Goal: Transaction & Acquisition: Purchase product/service

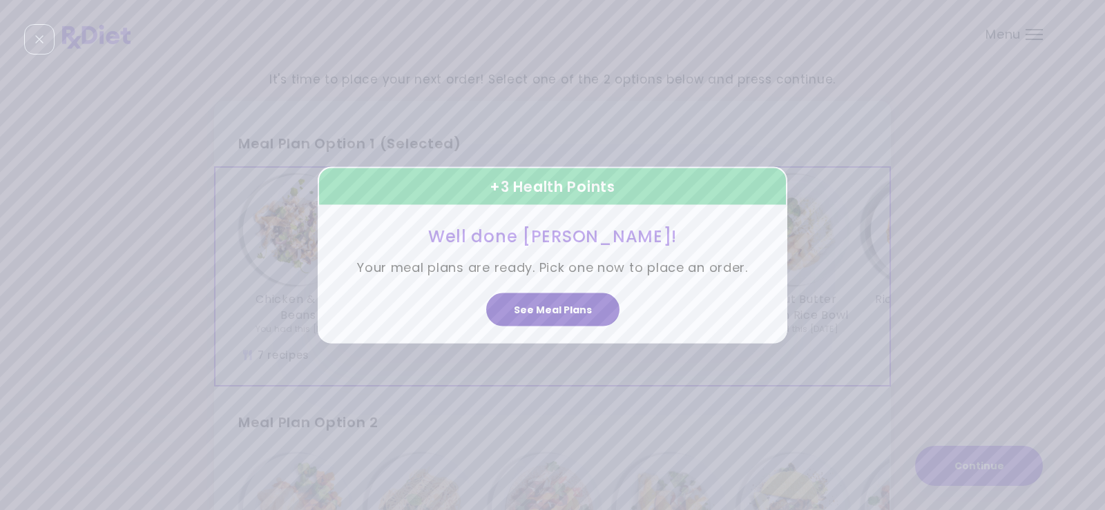
click at [551, 314] on button "See Meal Plans" at bounding box center [552, 309] width 133 height 33
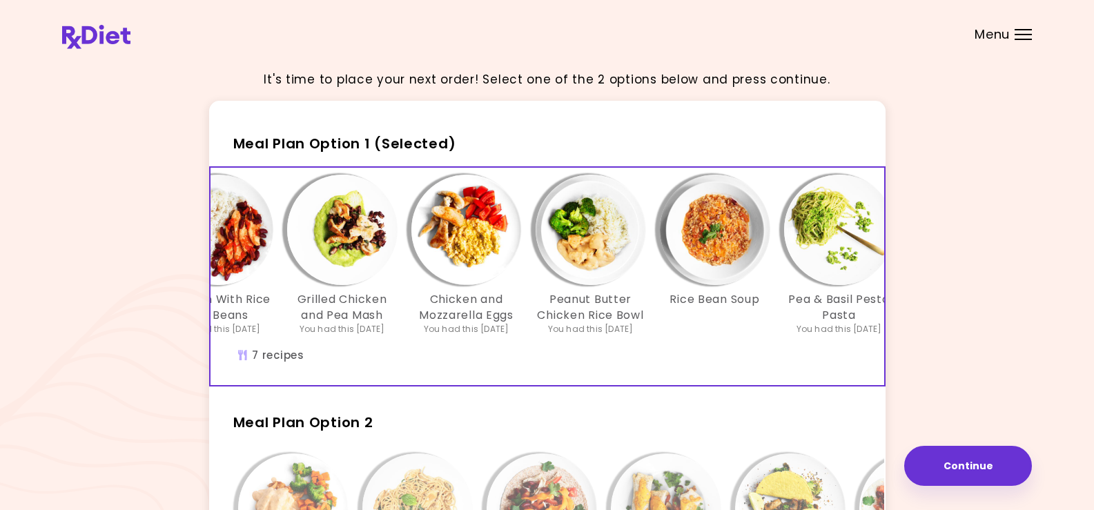
scroll to position [327, 0]
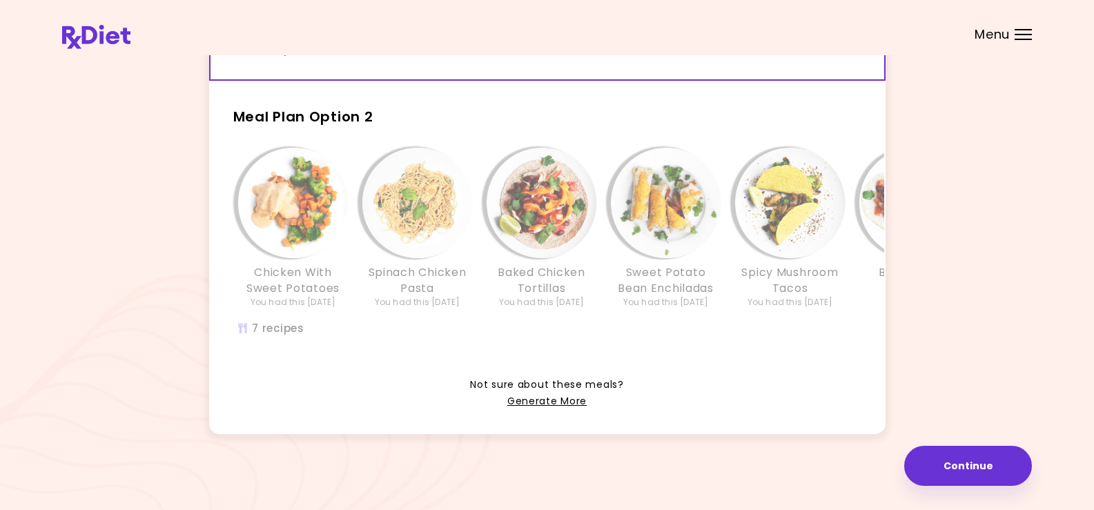
click at [582, 95] on h2 "Meal Plan Option 2" at bounding box center [547, 111] width 677 height 36
click at [817, 318] on div "Chicken With Sweet Potatoes You had this [DATE] Spinach Chicken Pasta You had t…" at bounding box center [666, 249] width 911 height 217
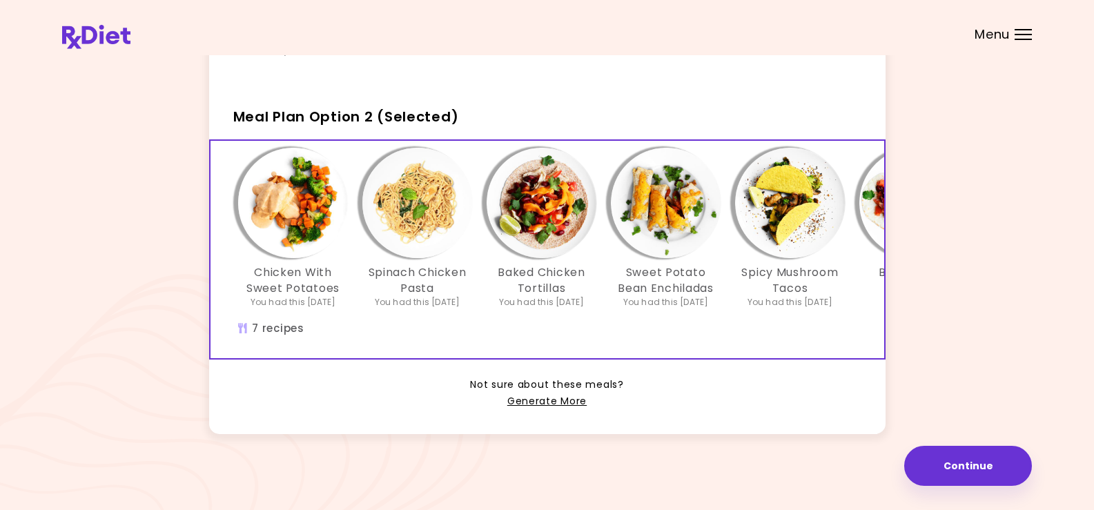
drag, startPoint x: 795, startPoint y: 321, endPoint x: 1069, endPoint y: 374, distance: 279.9
click at [1069, 374] on div "It's time to place your next order! Select one of the 2 options below and press…" at bounding box center [547, 102] width 1094 height 816
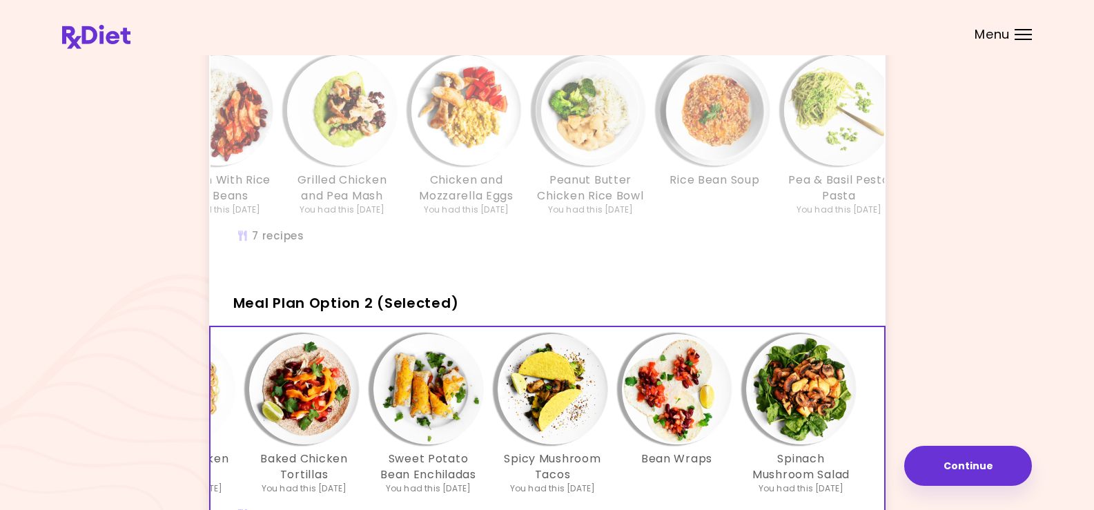
scroll to position [50, 0]
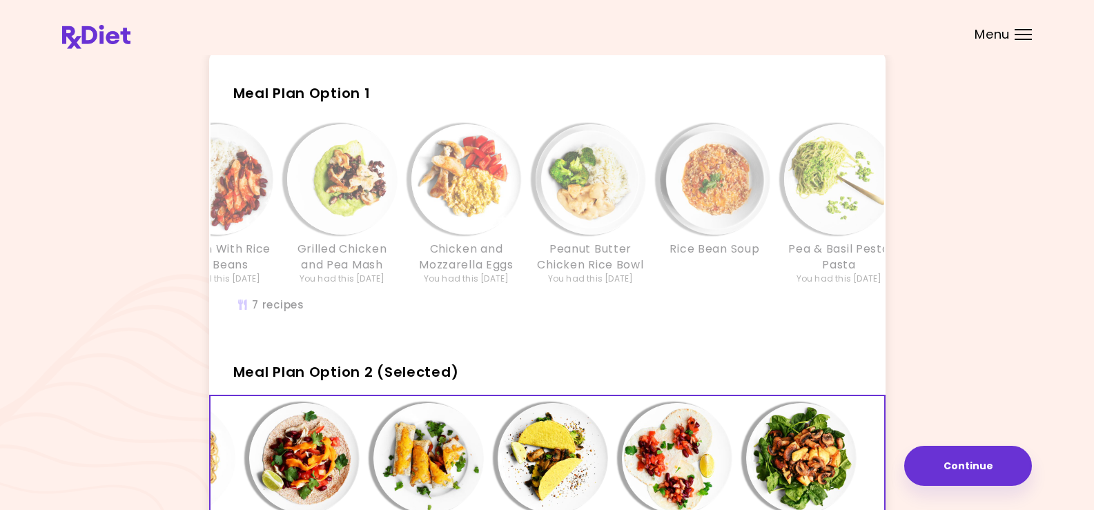
click at [710, 298] on div "Chicken & Red Beans You had this [DATE] Chicken With Rice and Beans You had thi…" at bounding box center [467, 211] width 870 height 175
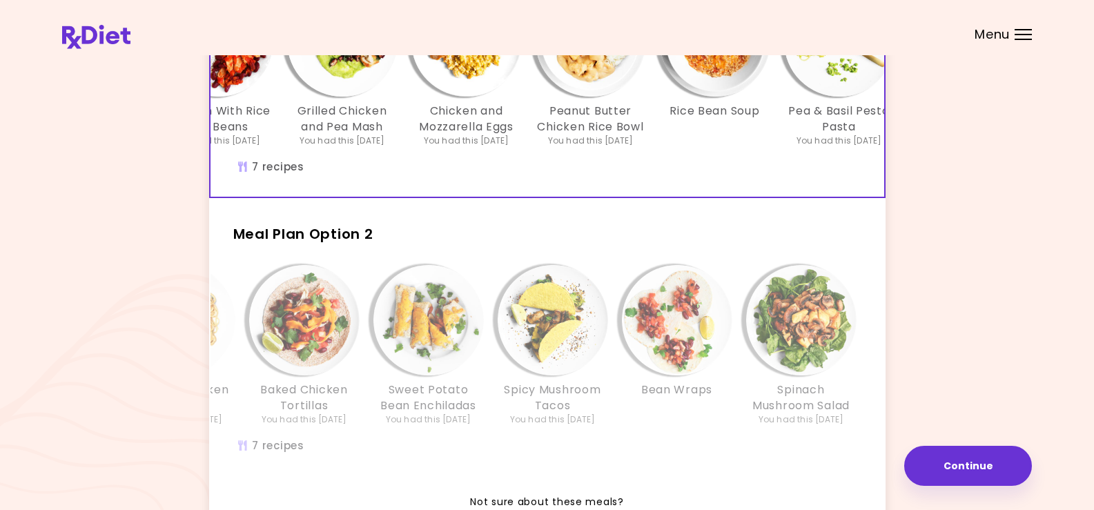
scroll to position [258, 0]
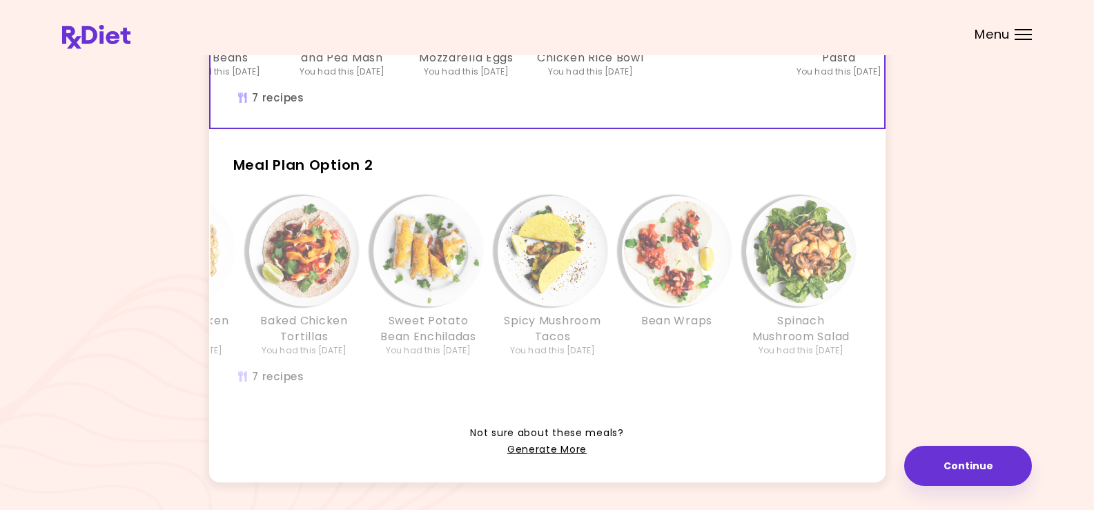
click at [735, 382] on div "Chicken With Sweet Potatoes You had this [DATE] Spinach Chicken Pasta You had t…" at bounding box center [428, 297] width 911 height 217
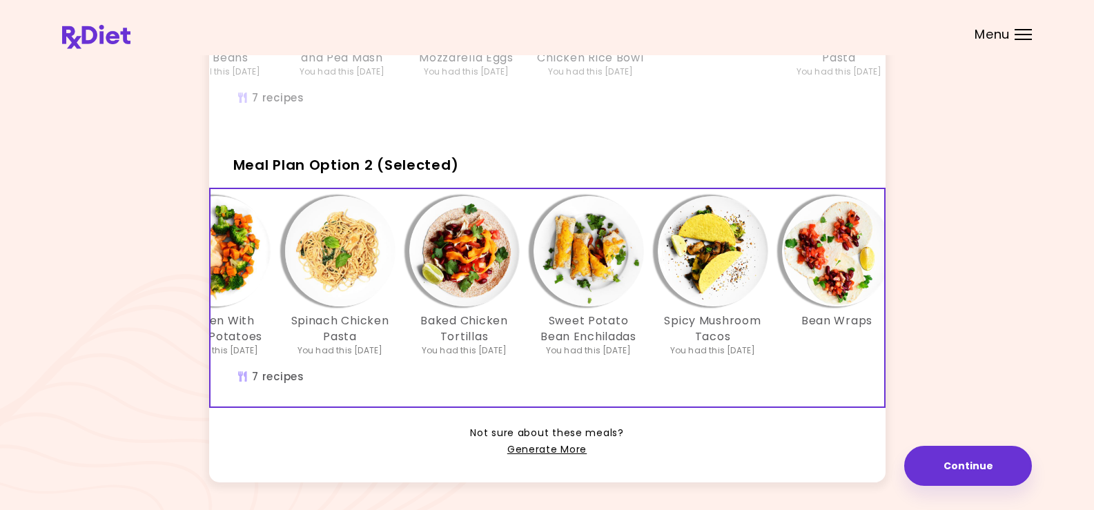
scroll to position [0, 237]
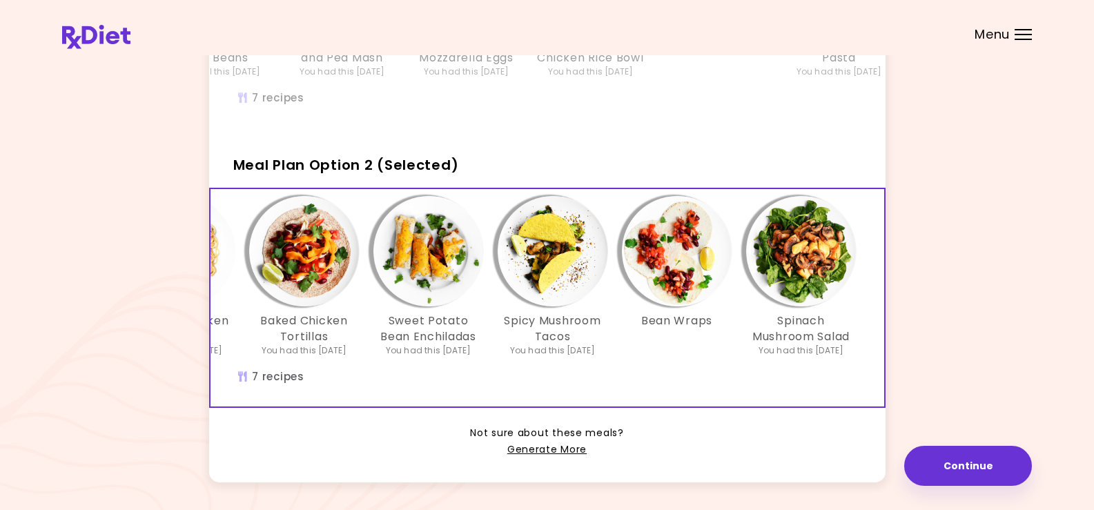
click at [708, 357] on div "Bean Wraps" at bounding box center [677, 276] width 124 height 161
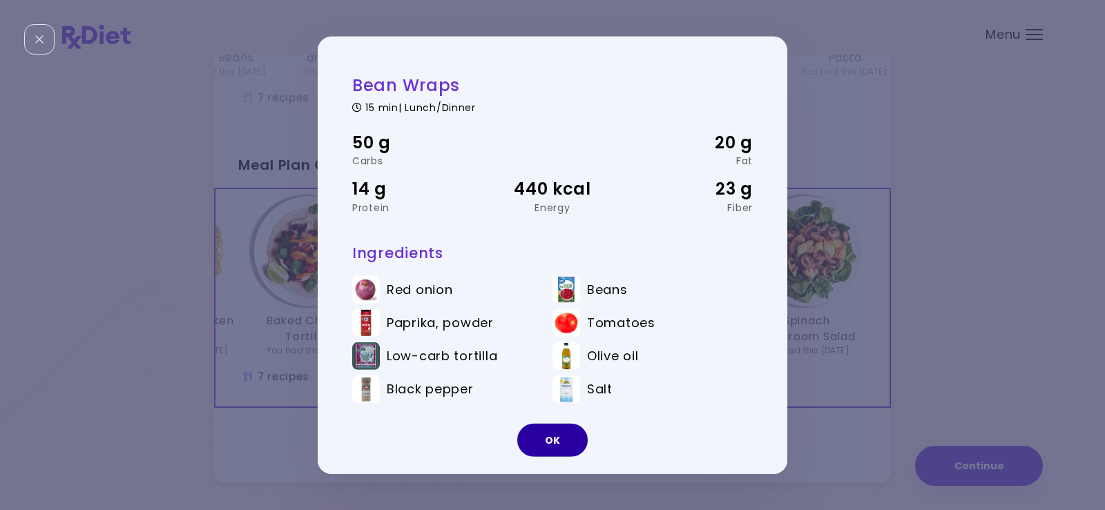
click at [555, 440] on button "OK" at bounding box center [552, 440] width 70 height 33
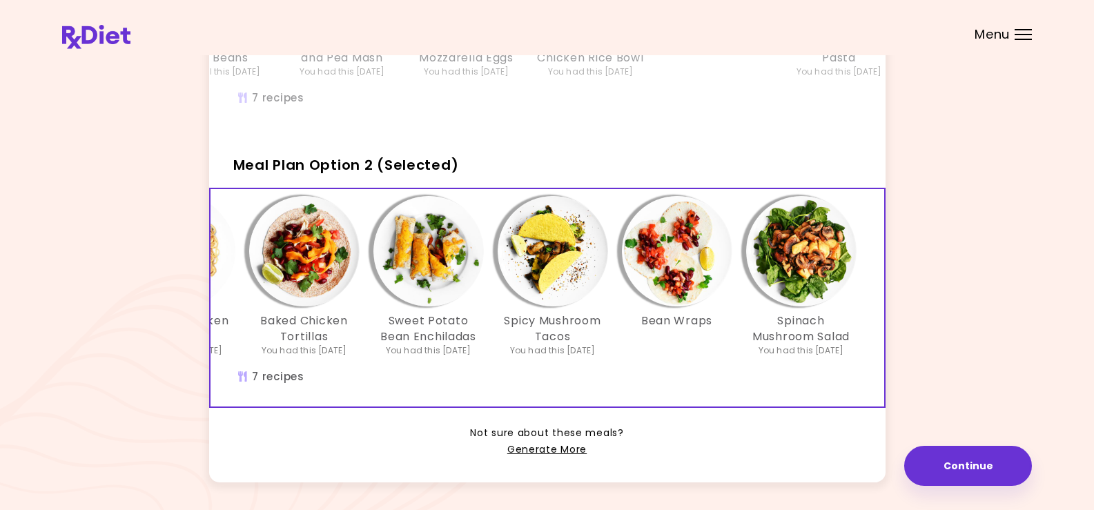
click at [423, 278] on img "Info - Sweet Potato Bean Enchiladas - Meal Plan Option 2 (Selected)" at bounding box center [428, 251] width 110 height 110
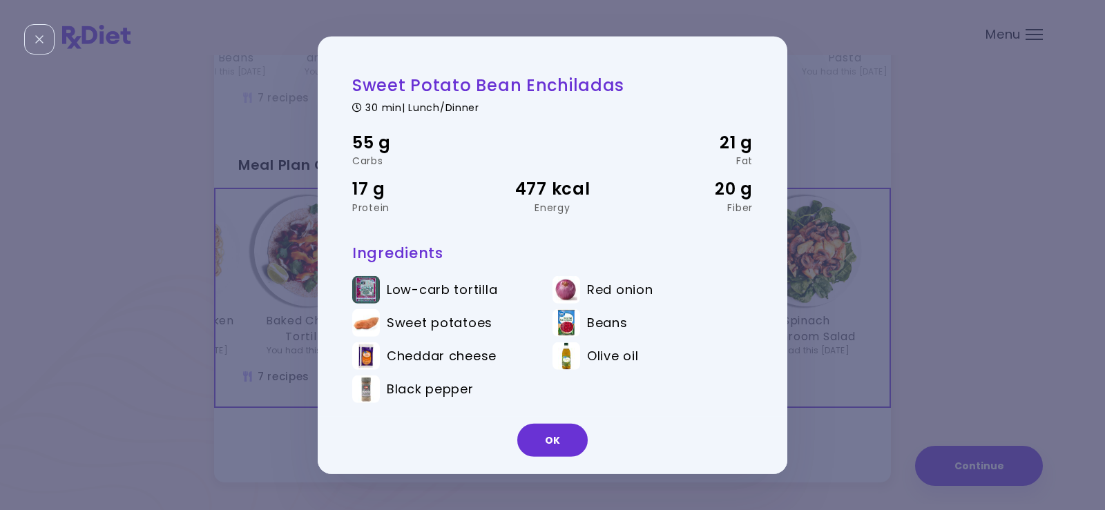
drag, startPoint x: 793, startPoint y: 453, endPoint x: 730, endPoint y: 473, distance: 65.3
drag, startPoint x: 730, startPoint y: 473, endPoint x: 550, endPoint y: 448, distance: 181.9
click at [550, 448] on button "OK" at bounding box center [552, 440] width 70 height 33
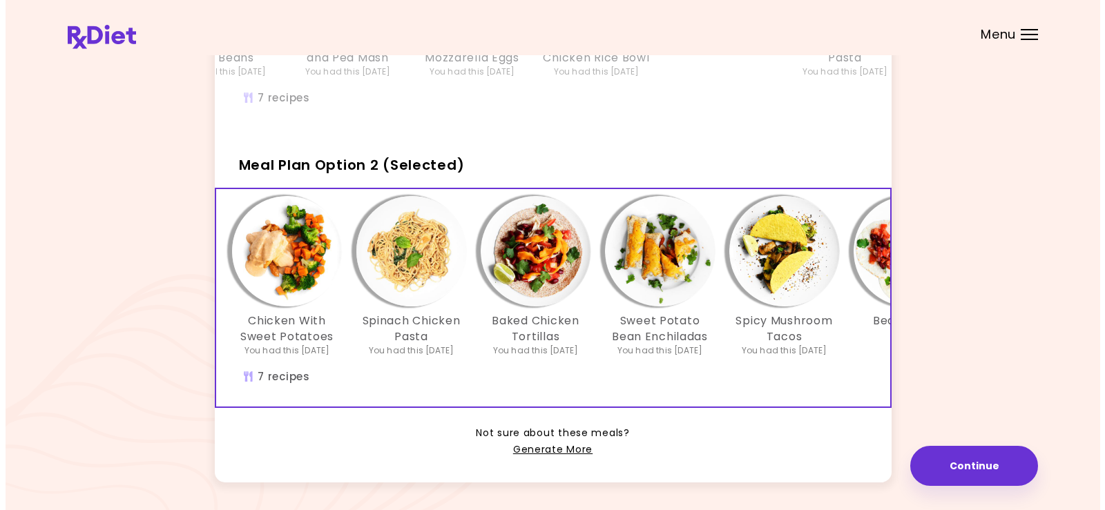
scroll to position [0, 0]
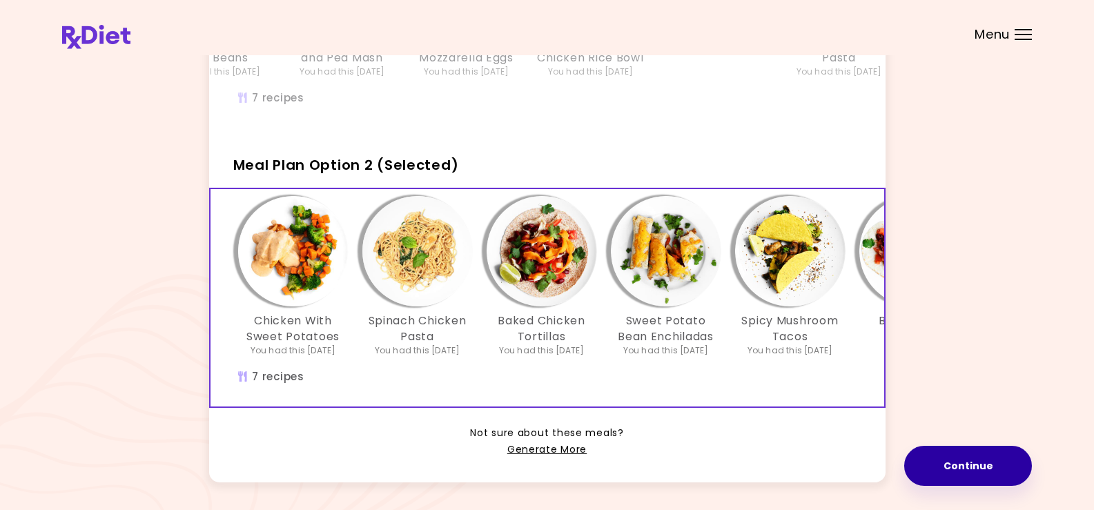
click at [998, 467] on button "Continue" at bounding box center [968, 466] width 128 height 40
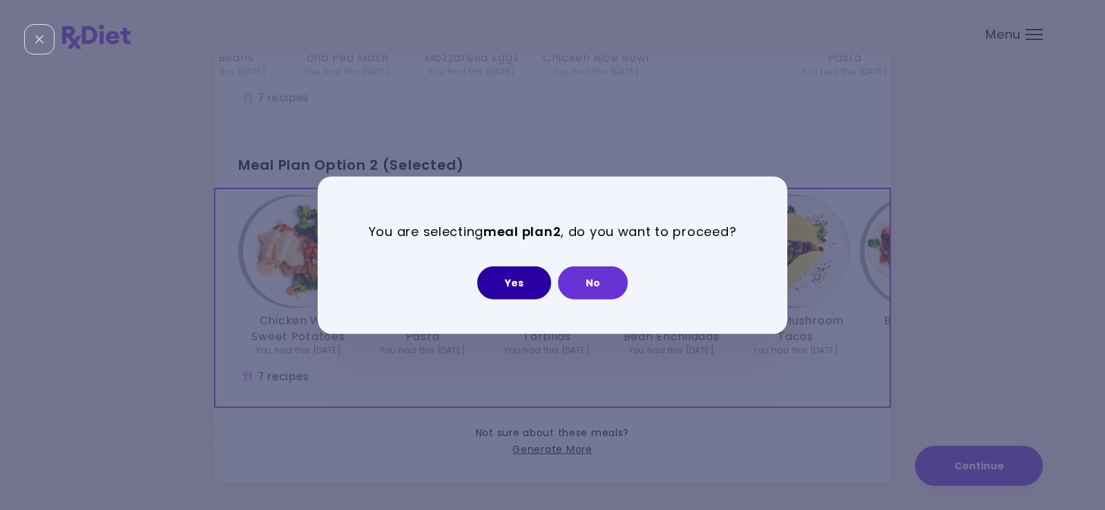
click at [515, 284] on button "Yes" at bounding box center [514, 282] width 74 height 33
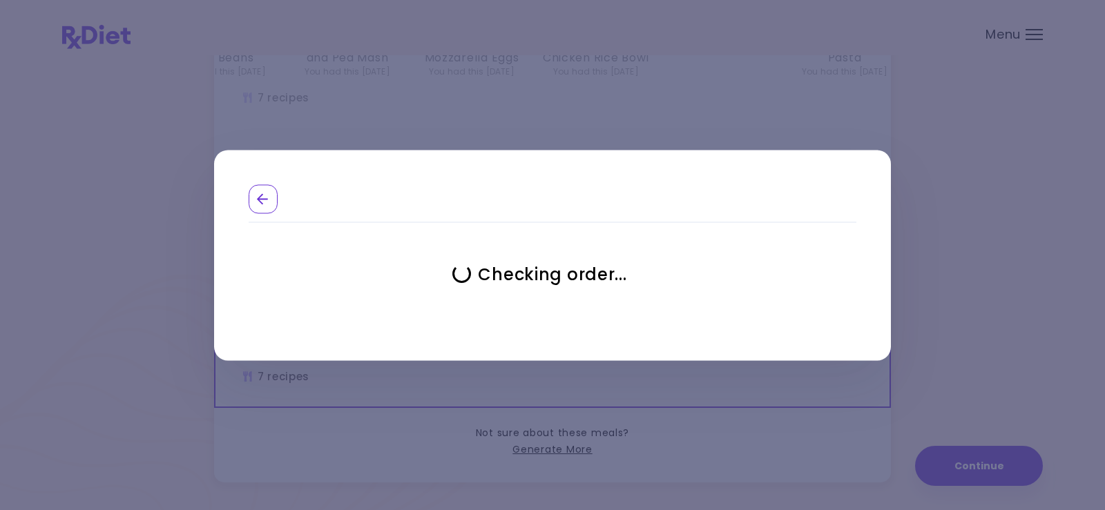
select select "**********"
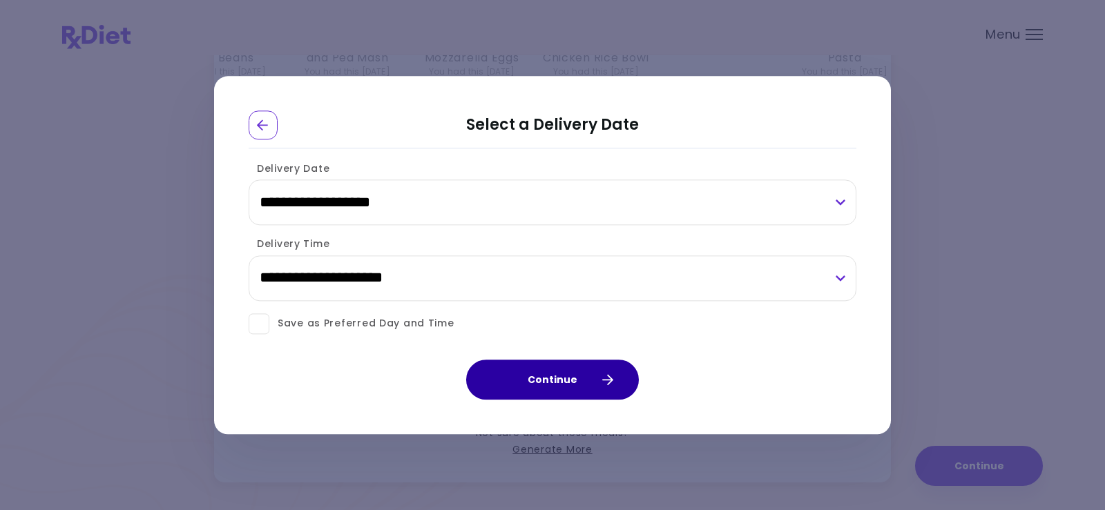
click at [574, 382] on button "Continue" at bounding box center [552, 380] width 173 height 40
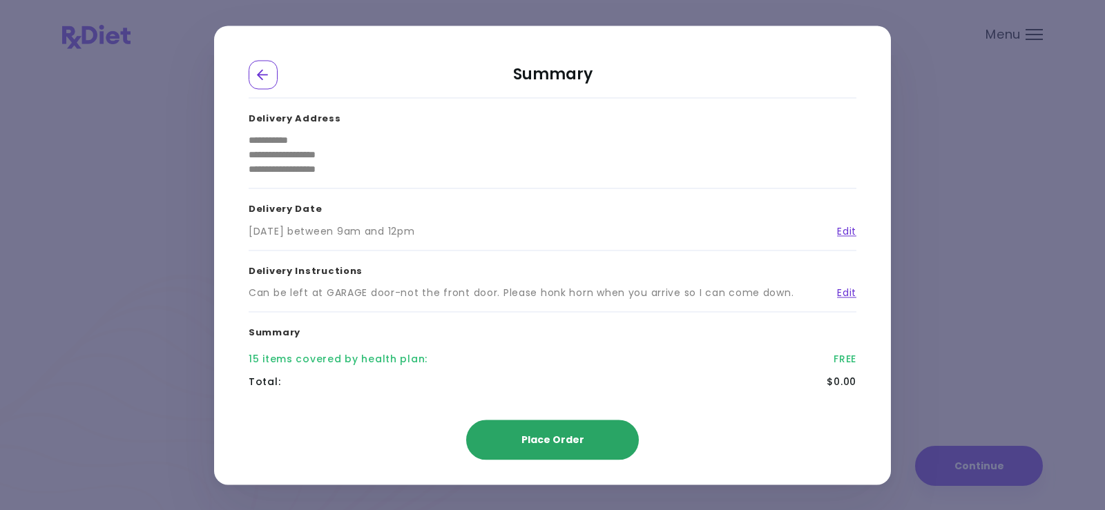
click at [537, 437] on span "Place Order" at bounding box center [552, 440] width 63 height 14
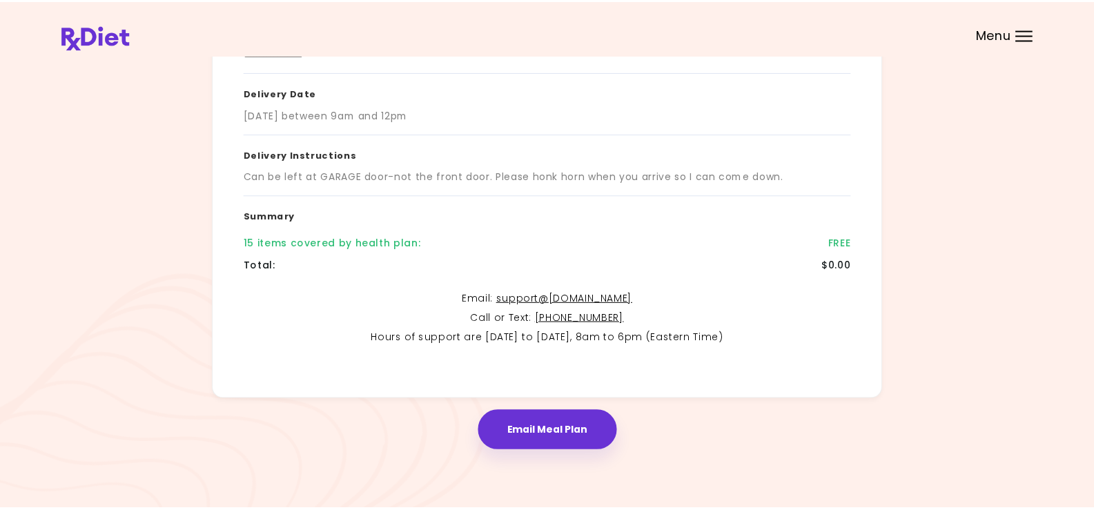
scroll to position [226, 0]
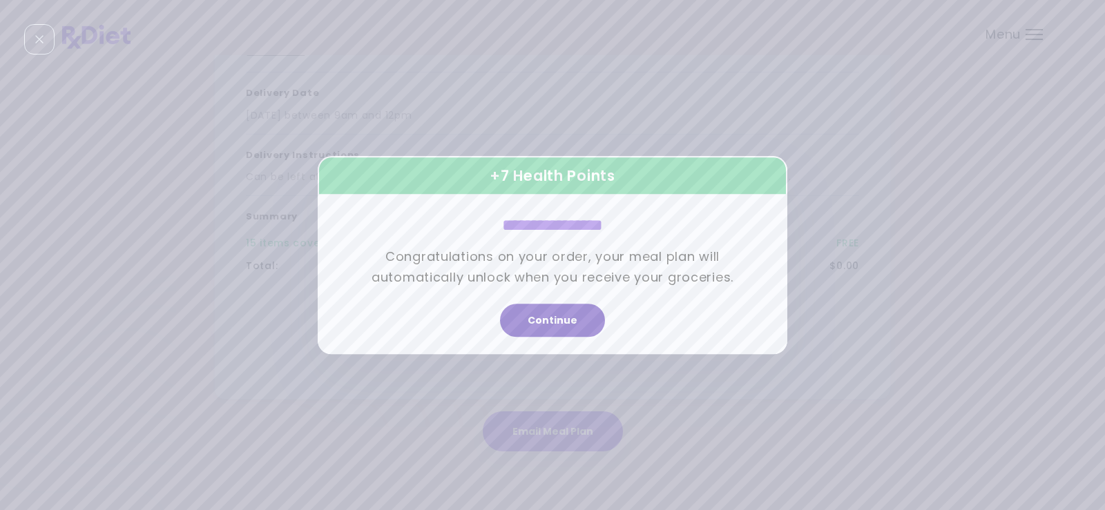
click at [558, 312] on button "Continue" at bounding box center [552, 320] width 105 height 33
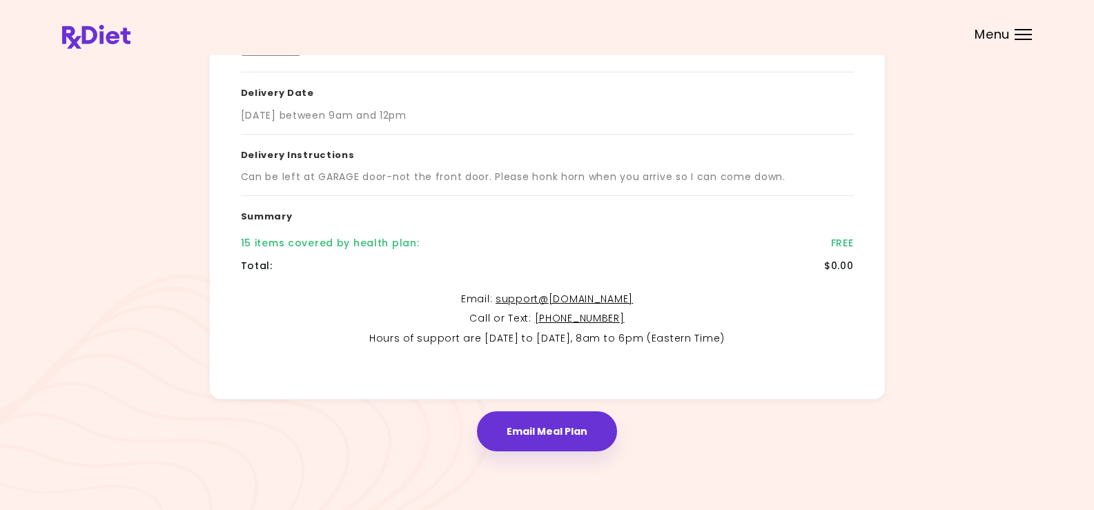
click at [527, 426] on button "Email Meal Plan" at bounding box center [547, 431] width 140 height 40
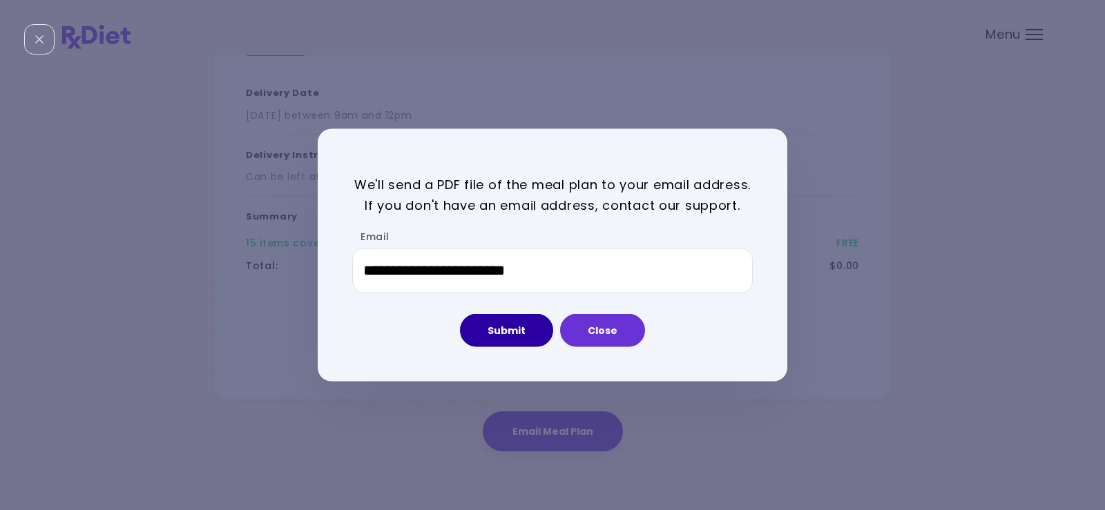
click at [526, 331] on button "Submit" at bounding box center [506, 330] width 93 height 33
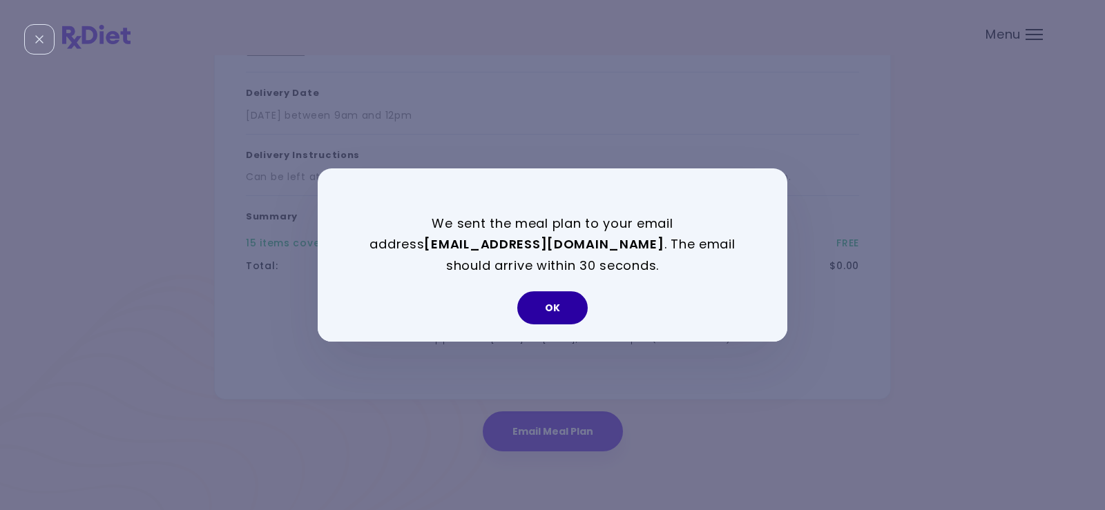
click at [560, 305] on button "OK" at bounding box center [552, 307] width 70 height 33
